Goal: Consume media (video, audio): Consume media (video, audio)

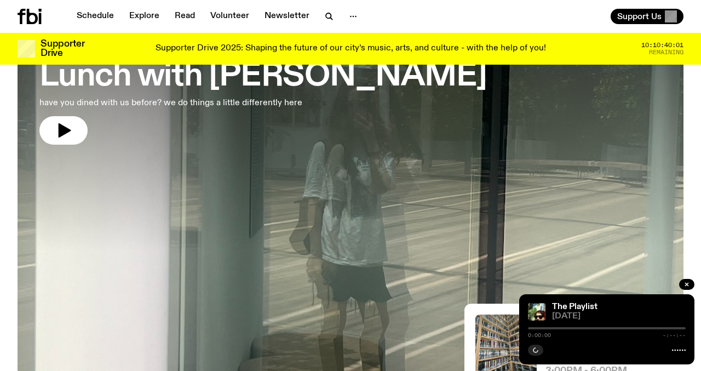
scroll to position [94, 0]
click at [683, 286] on icon "button" at bounding box center [686, 284] width 7 height 7
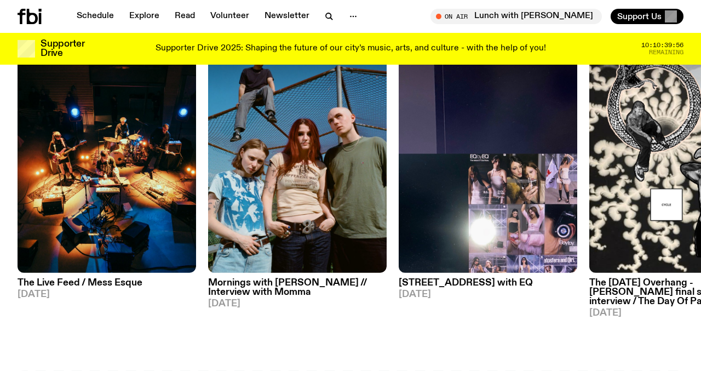
scroll to position [520, 0]
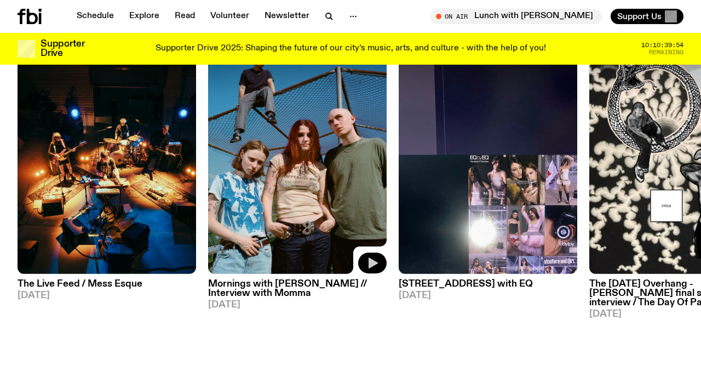
click at [361, 257] on button "button" at bounding box center [372, 262] width 28 height 21
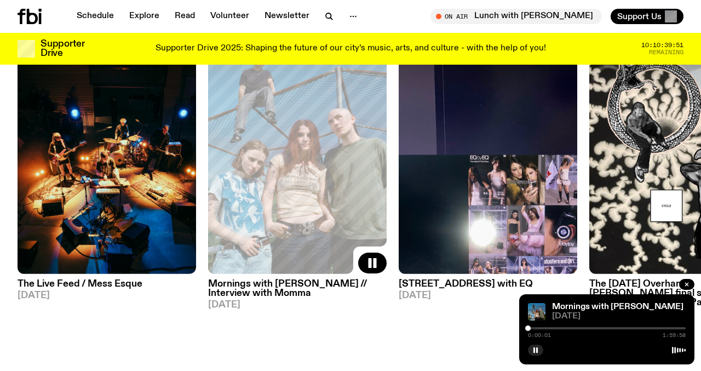
click at [562, 327] on div at bounding box center [607, 328] width 158 height 2
click at [536, 344] on button "button" at bounding box center [535, 349] width 15 height 11
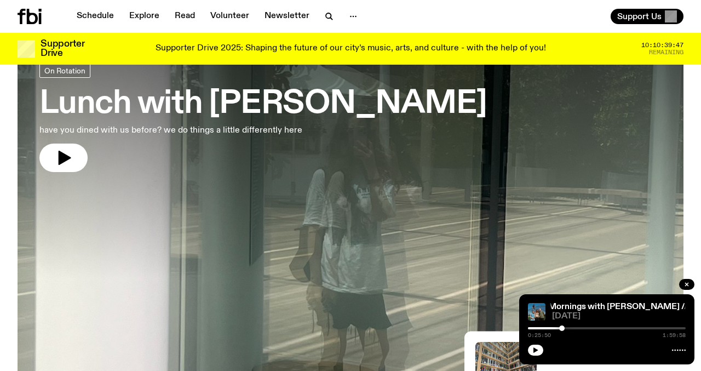
scroll to position [66, 0]
click at [155, 107] on h3 "Lunch with [PERSON_NAME]" at bounding box center [262, 104] width 447 height 31
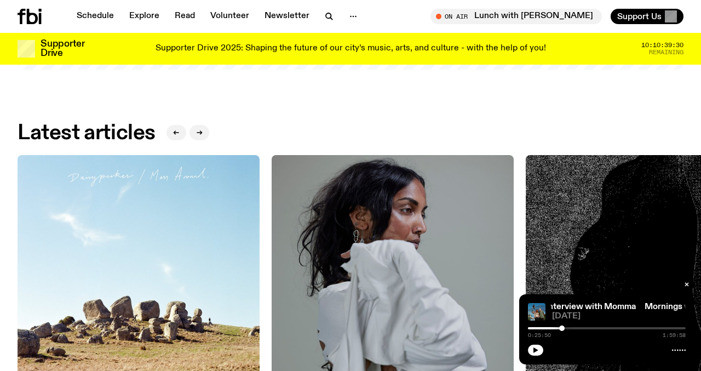
scroll to position [1195, 0]
